Goal: Obtain resource: Download file/media

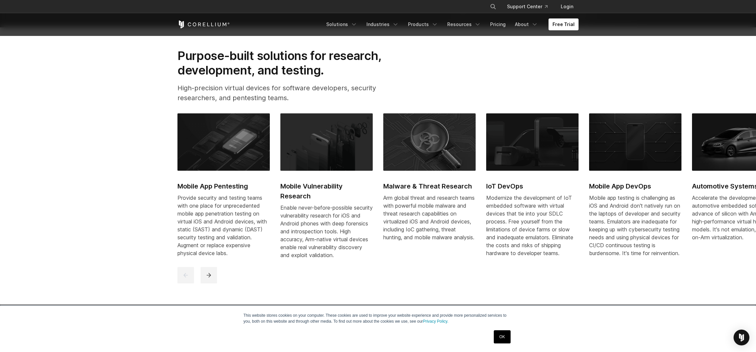
scroll to position [342, 0]
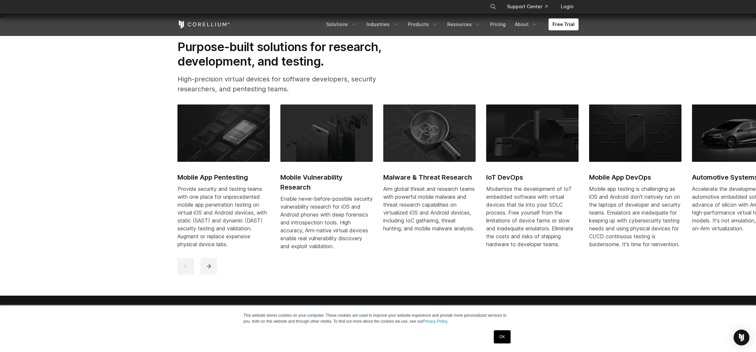
click at [212, 137] on img at bounding box center [223, 133] width 92 height 57
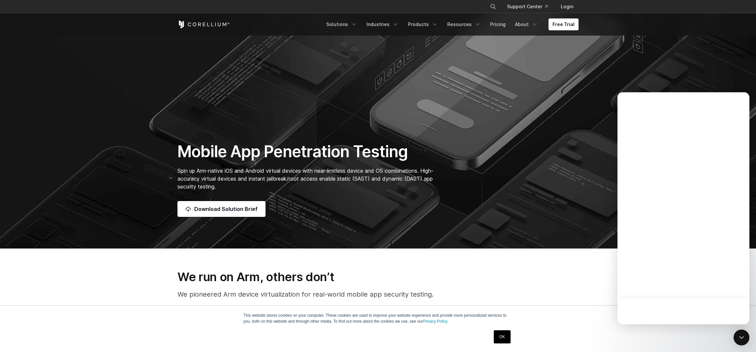
scroll to position [88, 0]
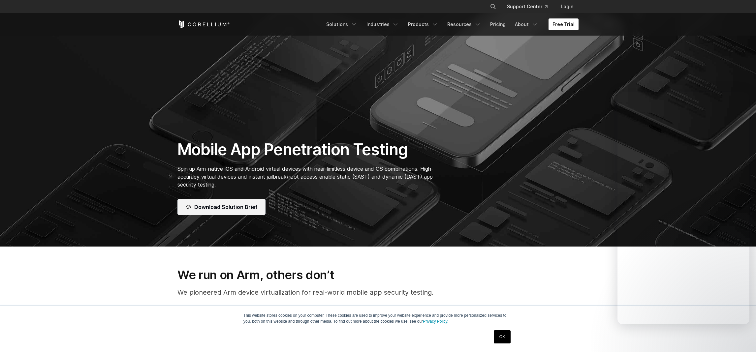
click at [232, 209] on span "Download Solution Brief" at bounding box center [225, 207] width 63 height 8
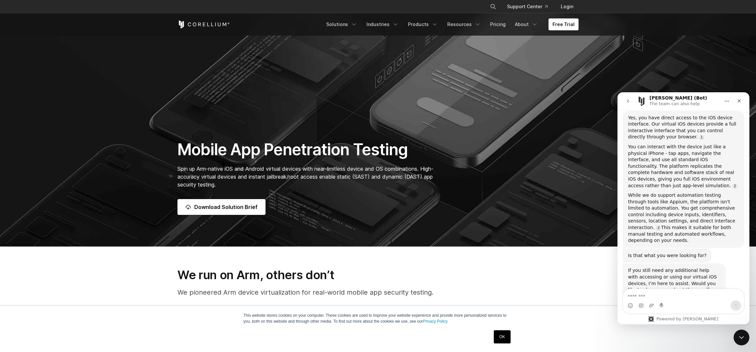
scroll to position [704, 0]
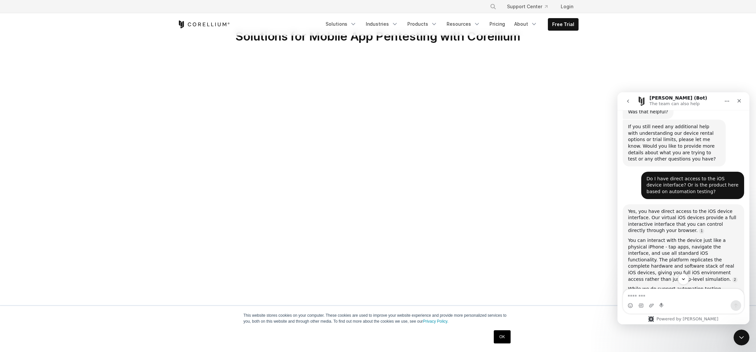
scroll to position [704, 0]
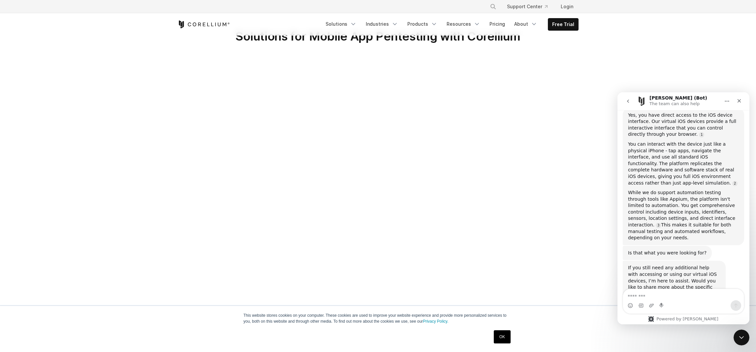
click at [686, 141] on div "You can interact with the device just like a physical iPhone - tap apps, naviga…" at bounding box center [683, 163] width 111 height 45
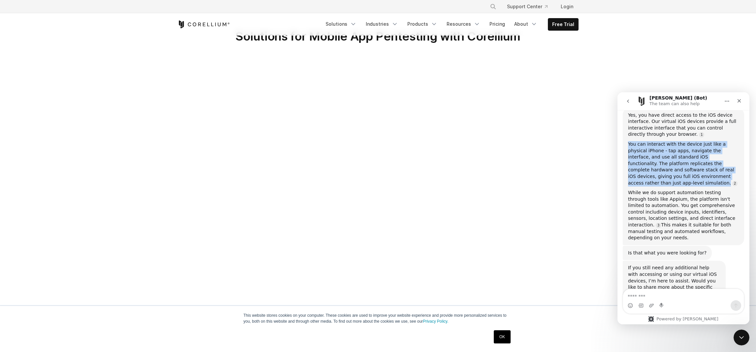
click at [686, 141] on div "You can interact with the device just like a physical iPhone - tap apps, naviga…" at bounding box center [683, 163] width 111 height 45
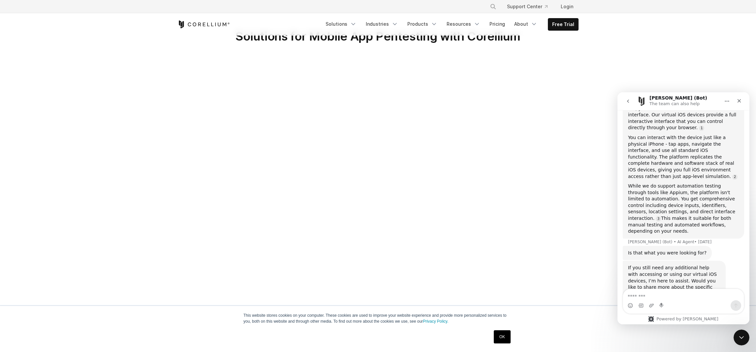
click at [672, 183] on div "While we do support automation testing through tools like Appium, the platform …" at bounding box center [683, 209] width 111 height 52
click at [672, 188] on div "While we do support automation testing through tools like Appium, the platform …" at bounding box center [683, 214] width 111 height 52
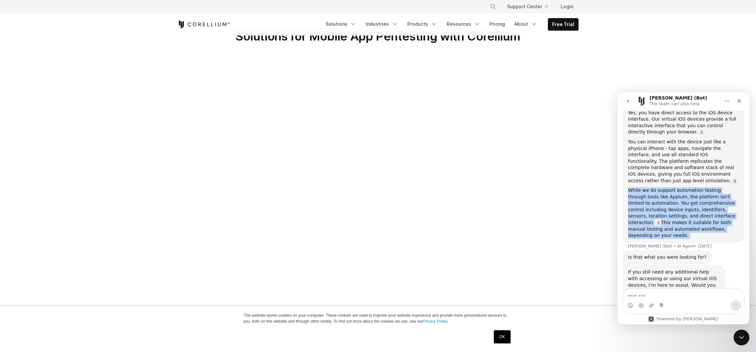
click at [672, 187] on div "While we do support automation testing through tools like Appium, the platform …" at bounding box center [683, 213] width 111 height 52
click at [673, 190] on div "While we do support automation testing through tools like Appium, the platform …" at bounding box center [683, 216] width 111 height 52
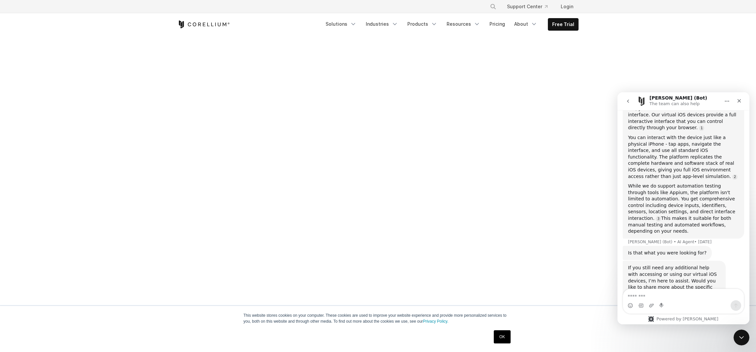
scroll to position [0, 0]
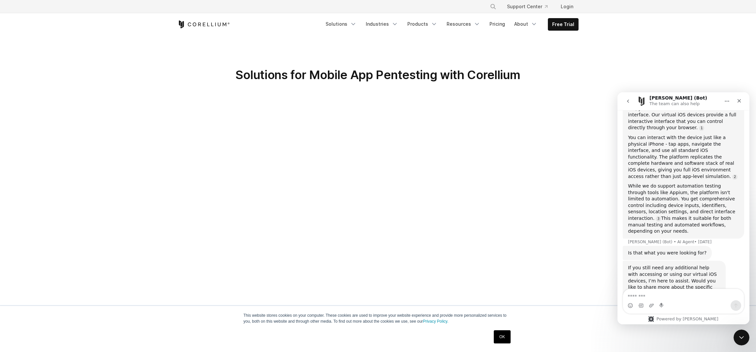
click at [180, 86] on div "Solutions for Mobile App Pentesting with Corellium" at bounding box center [378, 78] width 414 height 20
click at [627, 100] on icon "go back" at bounding box center [628, 101] width 5 height 5
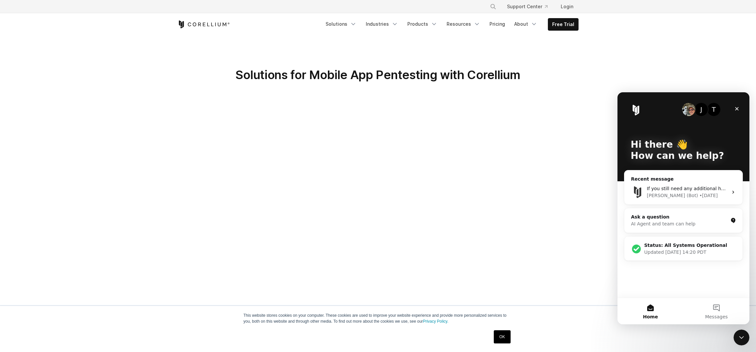
click at [492, 75] on span "Solutions for Mobile App Pentesting with Corellium" at bounding box center [378, 75] width 285 height 15
click at [275, 76] on span "Solutions for Mobile App Pentesting with Corellium" at bounding box center [378, 75] width 285 height 15
click at [490, 77] on span "Solutions for Mobile App Pentesting with Corellium" at bounding box center [378, 75] width 285 height 15
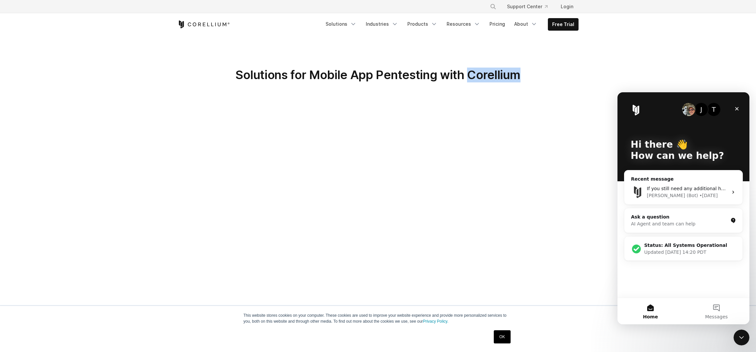
click at [490, 77] on span "Solutions for Mobile App Pentesting with Corellium" at bounding box center [378, 75] width 285 height 15
click at [297, 76] on span "Solutions for Mobile App Pentesting with Corellium" at bounding box center [378, 75] width 285 height 15
click at [445, 77] on span "Solutions for Mobile App Pentesting with Corellium" at bounding box center [378, 75] width 285 height 15
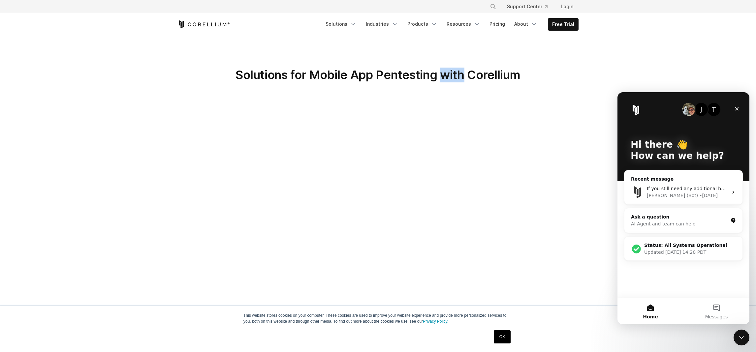
click at [327, 74] on span "Solutions for Mobile App Pentesting with Corellium" at bounding box center [378, 75] width 285 height 15
drag, startPoint x: 327, startPoint y: 74, endPoint x: 424, endPoint y: 77, distance: 97.0
click at [327, 74] on span "Solutions for Mobile App Pentesting with Corellium" at bounding box center [378, 75] width 285 height 15
click at [390, 79] on span "Solutions for Mobile App Pentesting with Corellium" at bounding box center [378, 75] width 285 height 15
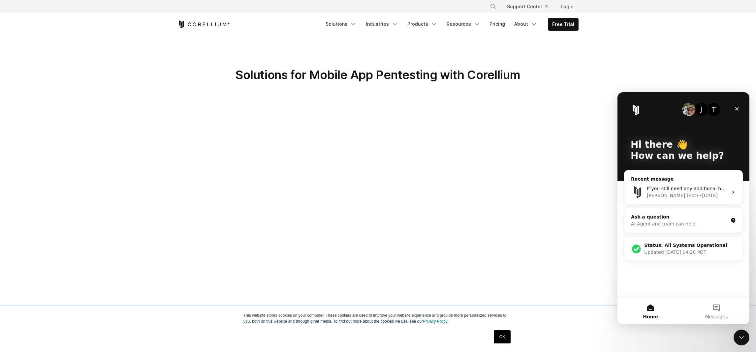
click at [363, 74] on span "Solutions for Mobile App Pentesting with Corellium" at bounding box center [378, 75] width 285 height 15
click at [511, 76] on span "Solutions for Mobile App Pentesting with Corellium" at bounding box center [378, 75] width 285 height 15
click at [699, 198] on div "• 1d ago" at bounding box center [708, 195] width 18 height 7
